Goal: Browse casually: Explore the website without a specific task or goal

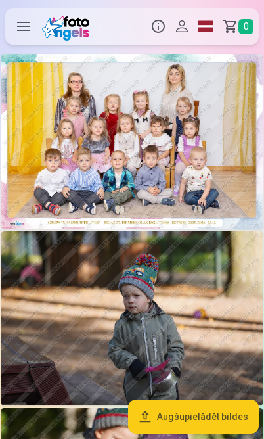
click at [113, 160] on img at bounding box center [131, 141] width 261 height 175
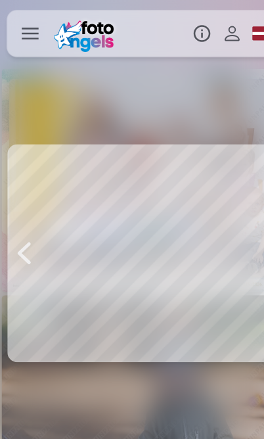
scroll to position [0, 264]
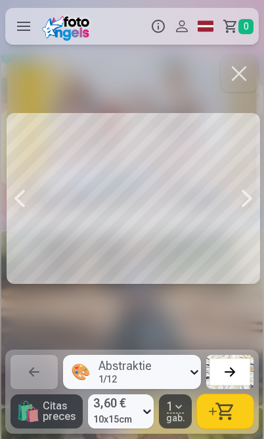
scroll to position [0, 528]
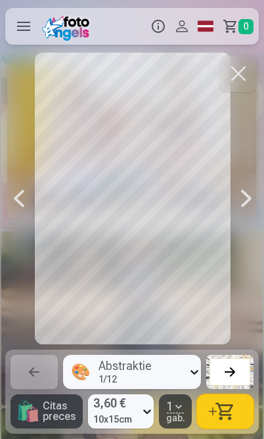
scroll to position [0, 1320]
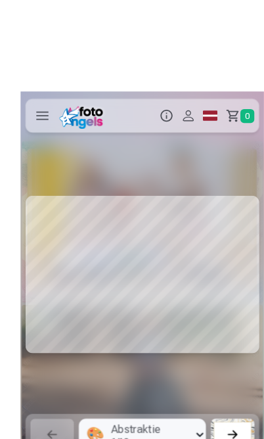
scroll to position [1, 0]
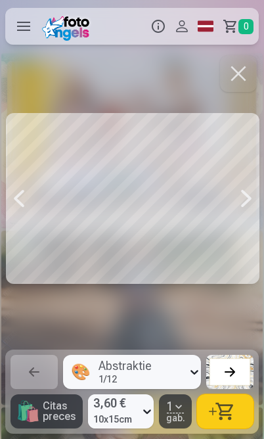
scroll to position [0, 2111]
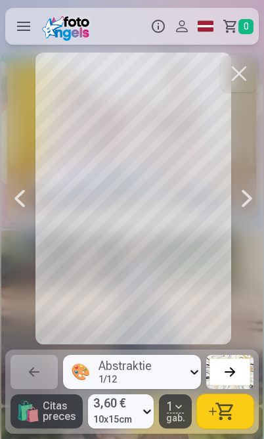
scroll to position [0, 2375]
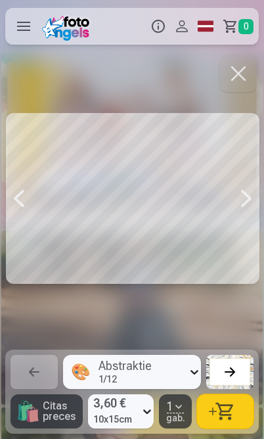
scroll to position [0, 2639]
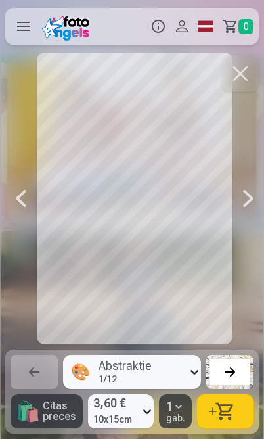
scroll to position [0, 3431]
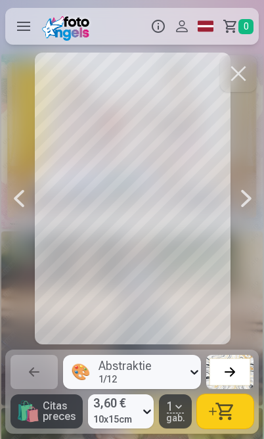
scroll to position [0, 3695]
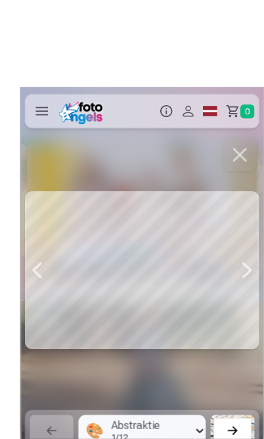
scroll to position [2, 0]
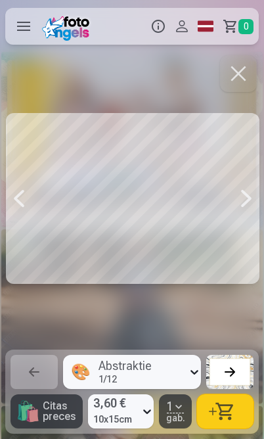
scroll to position [0, 4751]
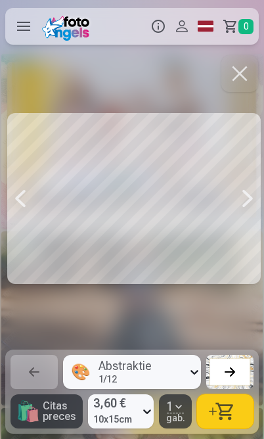
scroll to position [0, 5543]
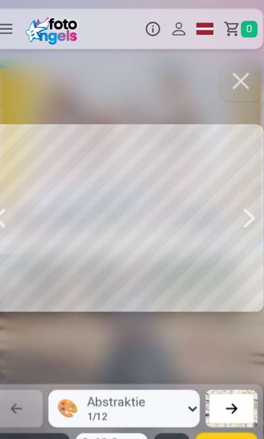
scroll to position [0, 6334]
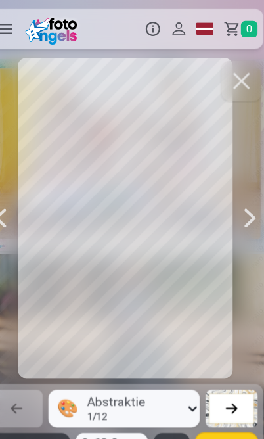
scroll to position [0, 6862]
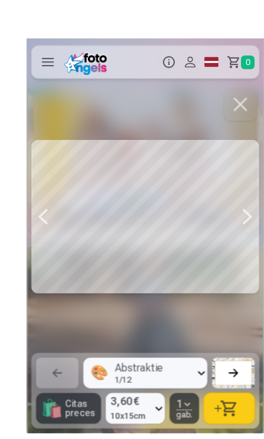
scroll to position [0, 7126]
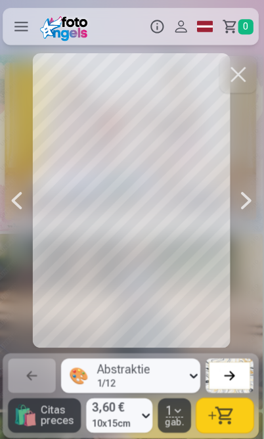
scroll to position [0, 7390]
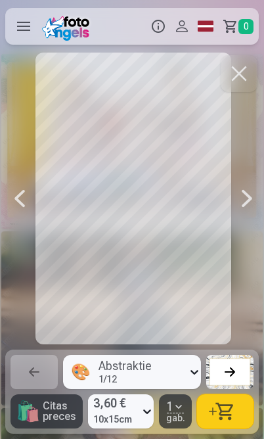
scroll to position [0, 7654]
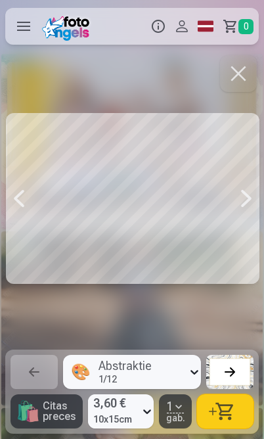
scroll to position [0, 7918]
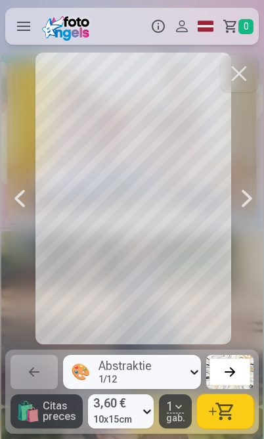
scroll to position [0, 8446]
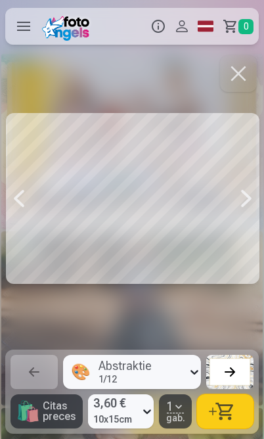
scroll to position [0, 8710]
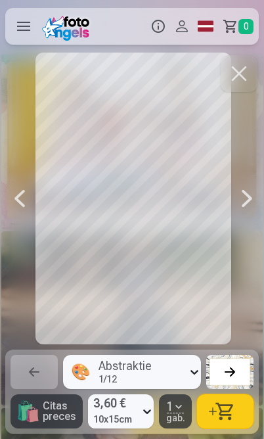
scroll to position [0, 9238]
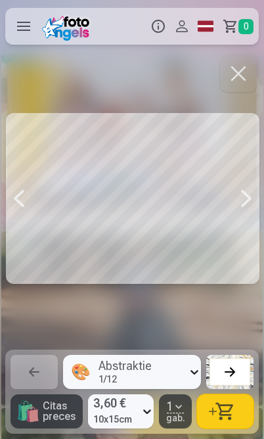
scroll to position [0, 10029]
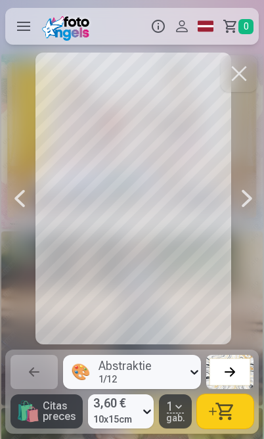
scroll to position [0, 10293]
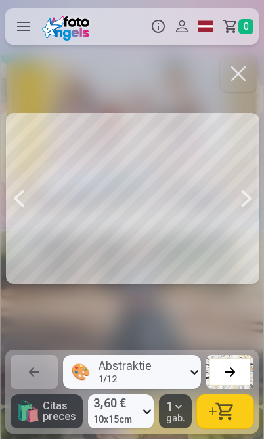
scroll to position [0, 10557]
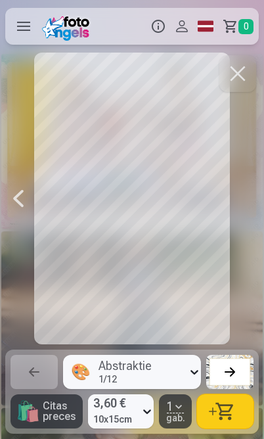
scroll to position [0, 10821]
